Goal: Check status: Check status

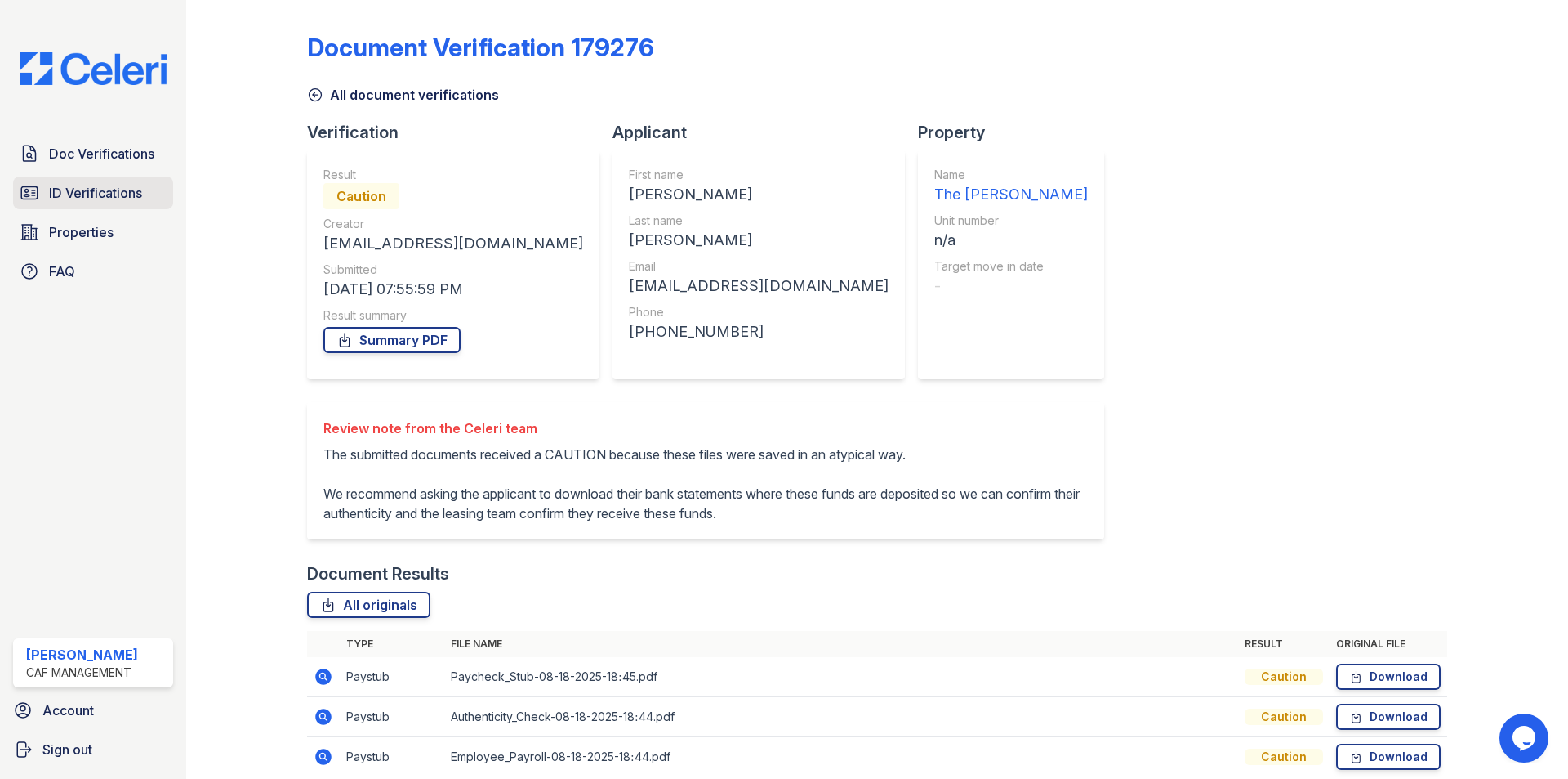
click at [77, 185] on span "ID Verifications" at bounding box center [96, 193] width 93 height 20
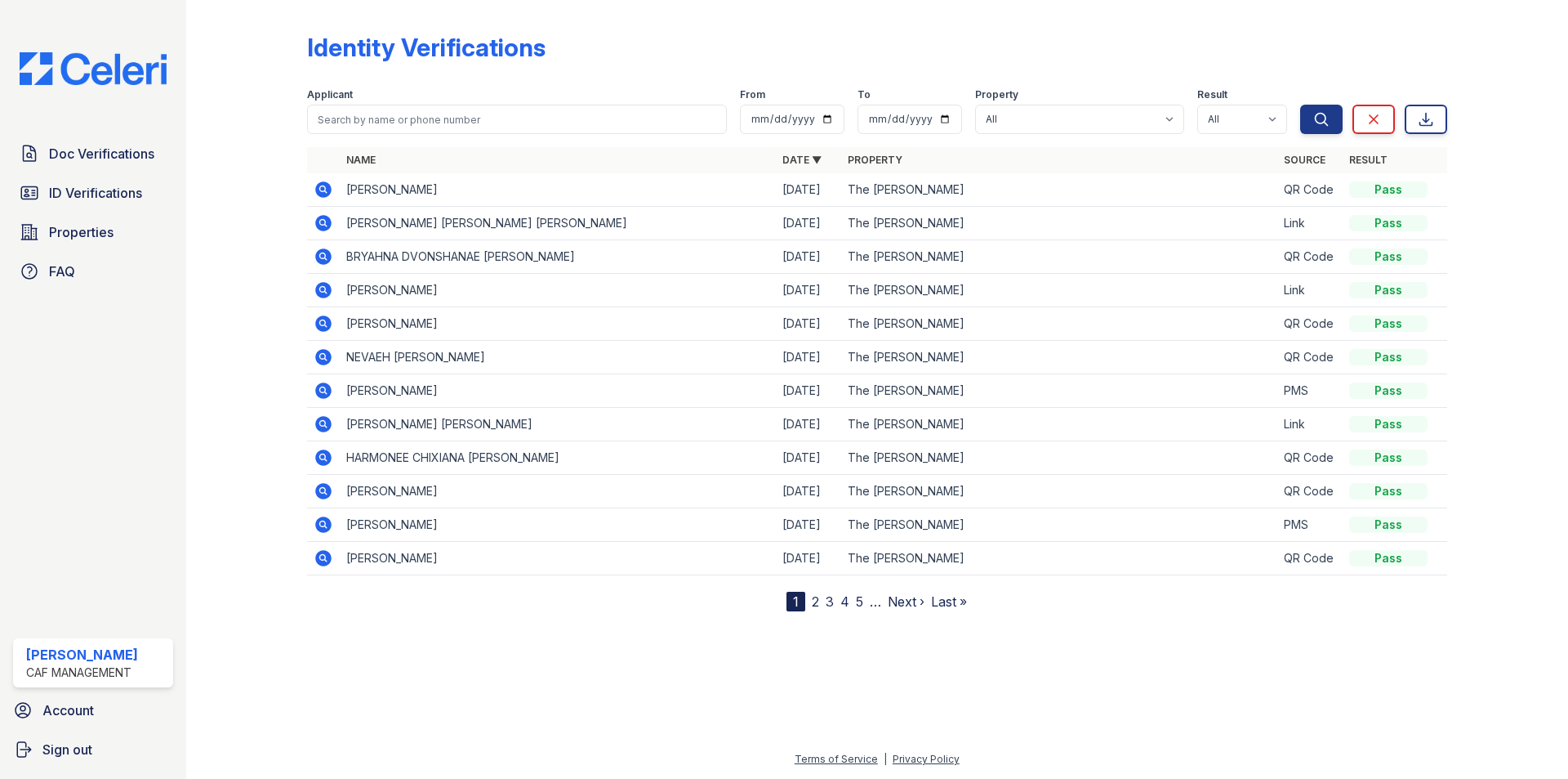
click at [319, 289] on icon at bounding box center [324, 290] width 20 height 20
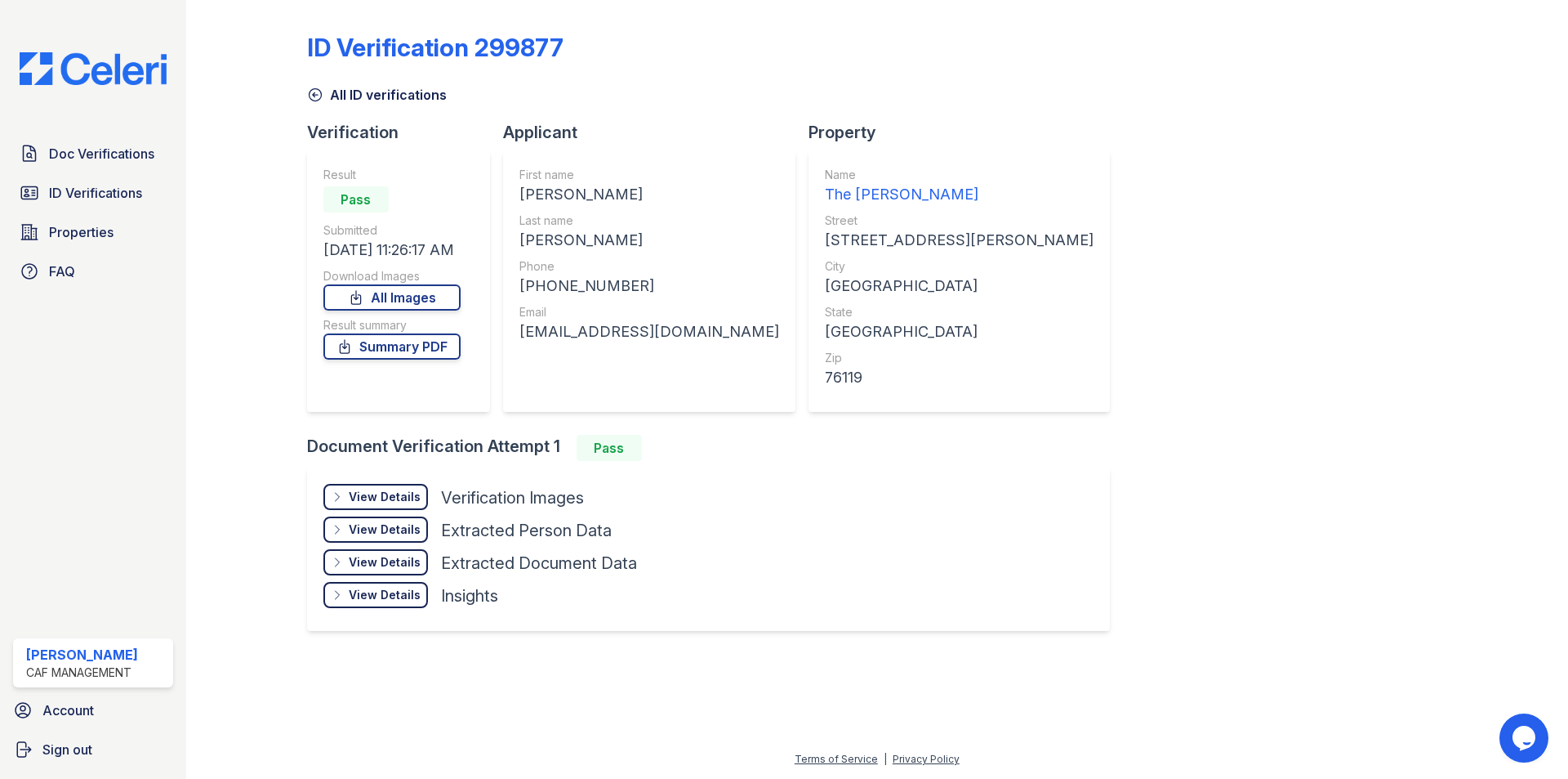
click at [383, 504] on div "View Details" at bounding box center [385, 497] width 72 height 16
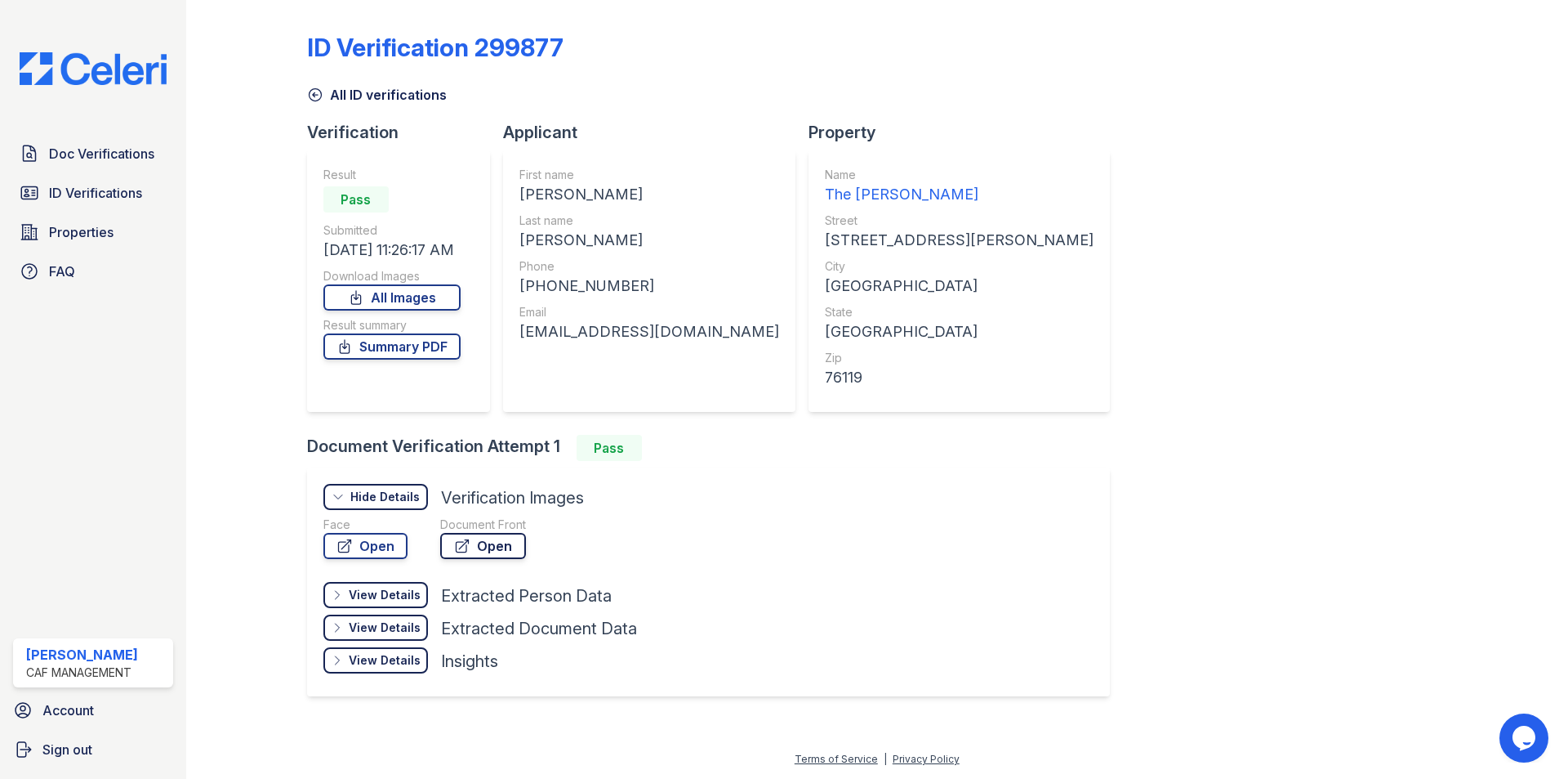
click at [516, 548] on link "Open" at bounding box center [483, 546] width 86 height 26
click at [85, 149] on span "Doc Verifications" at bounding box center [101, 154] width 105 height 20
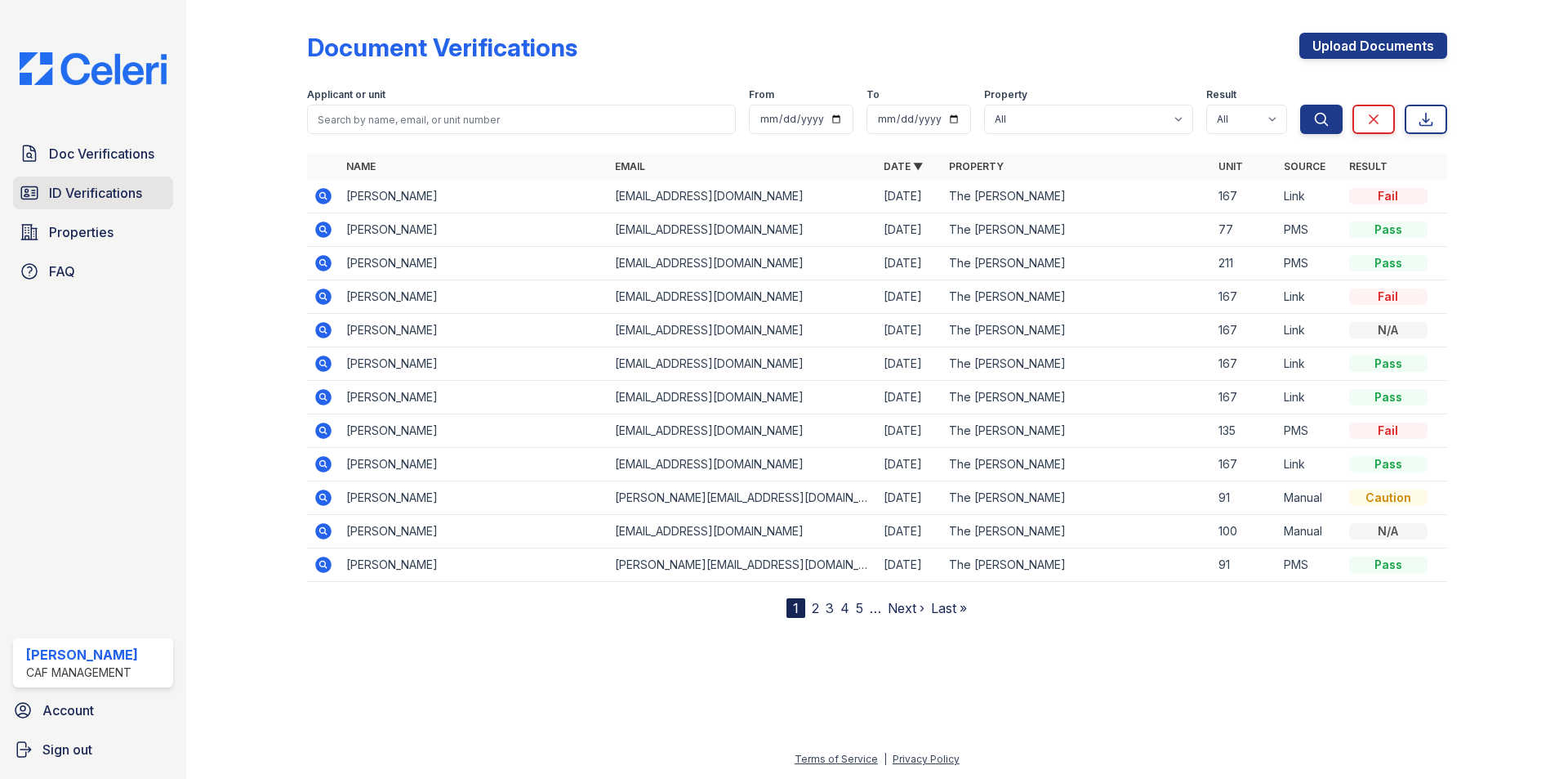
click at [105, 184] on span "ID Verifications" at bounding box center [96, 193] width 93 height 20
